Goal: Find specific page/section: Find specific page/section

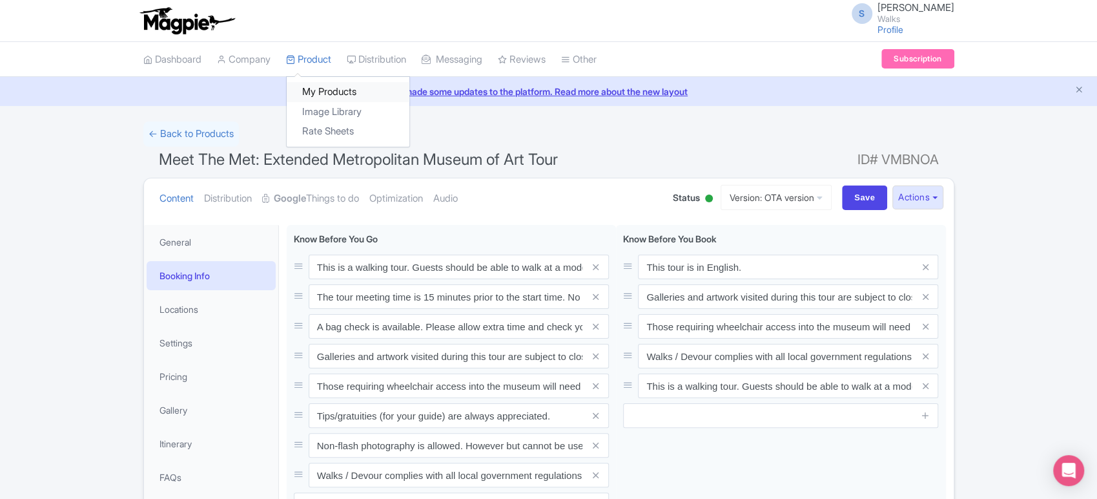
click at [327, 83] on link "My Products" at bounding box center [348, 92] width 123 height 20
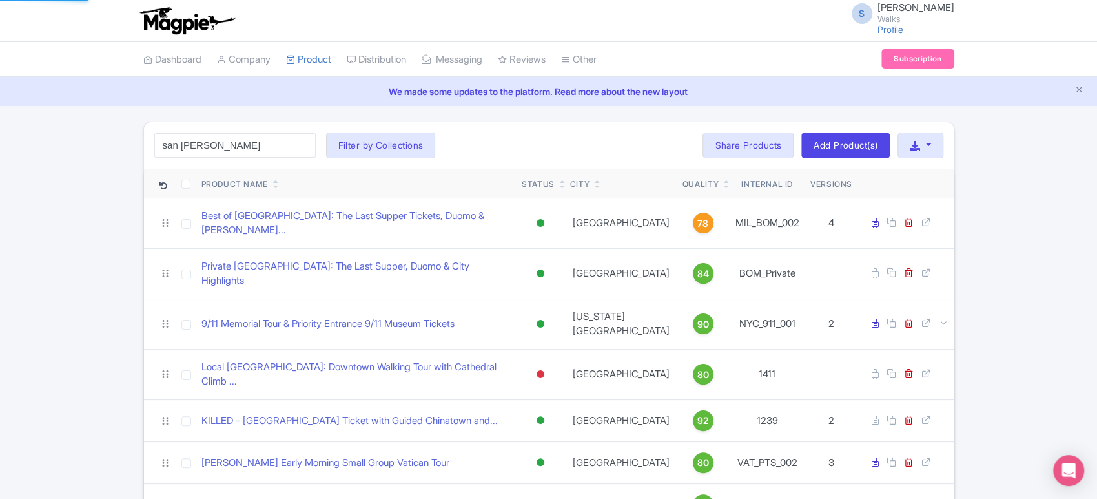
type input "san [PERSON_NAME]"
click button "Search" at bounding box center [0, 0] width 0 height 0
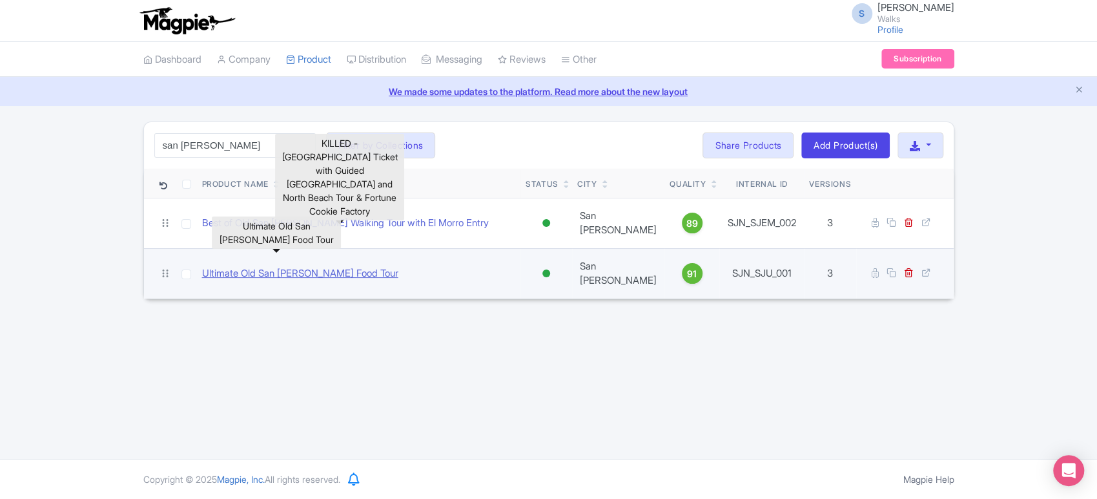
click at [271, 266] on link "Ultimate Old San [PERSON_NAME] Food Tour" at bounding box center [300, 273] width 196 height 15
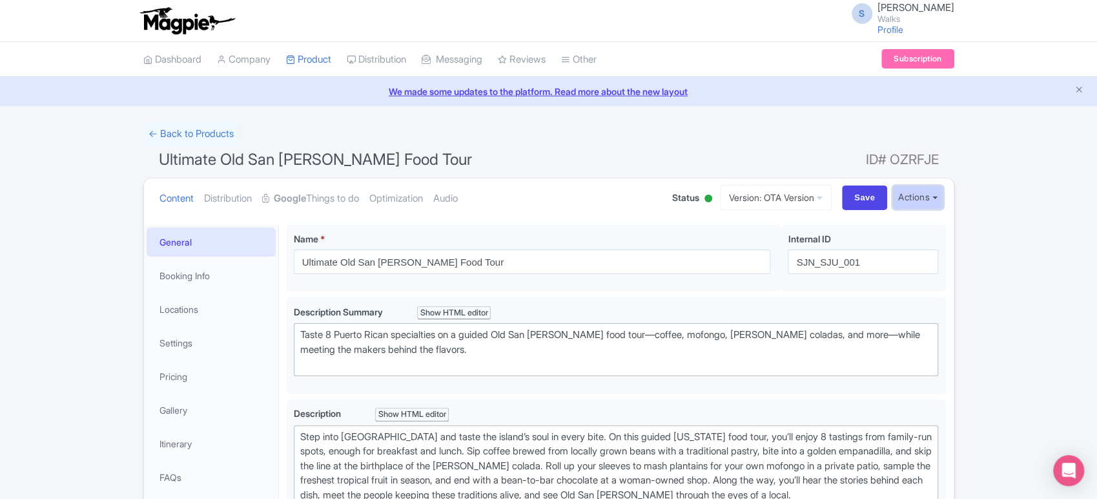
click at [918, 195] on button "Actions" at bounding box center [918, 197] width 51 height 24
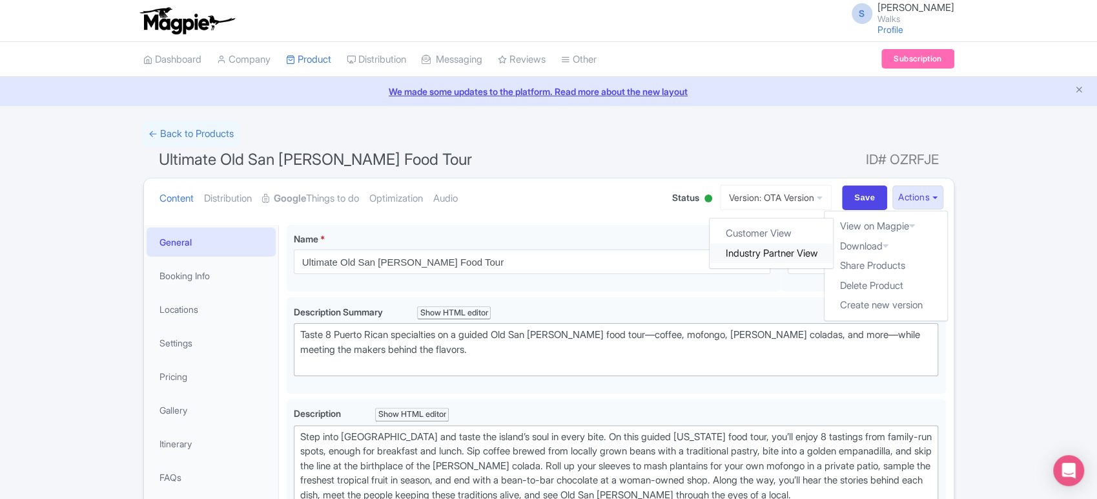
click at [771, 252] on link "Industry Partner View" at bounding box center [771, 253] width 123 height 20
